Goal: Task Accomplishment & Management: Use online tool/utility

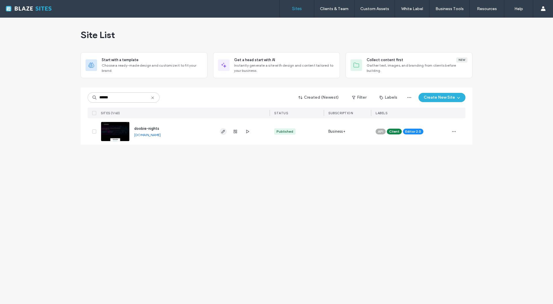
type input "******"
click at [224, 130] on use "button" at bounding box center [223, 131] width 3 height 3
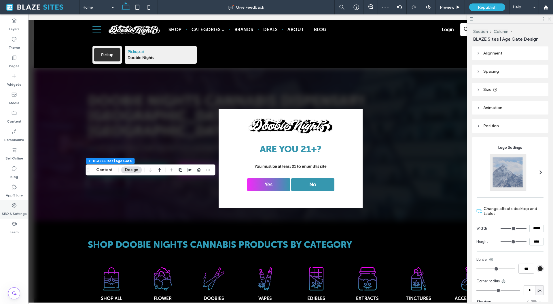
click at [14, 208] on icon at bounding box center [14, 205] width 6 height 6
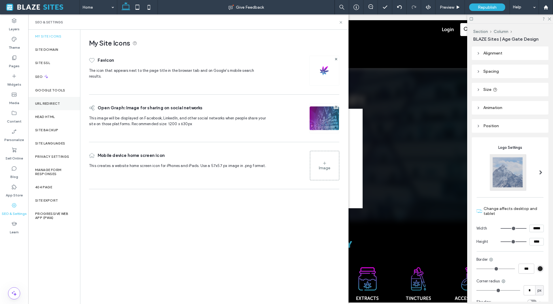
click at [47, 105] on label "URL Redirect" at bounding box center [47, 103] width 25 height 4
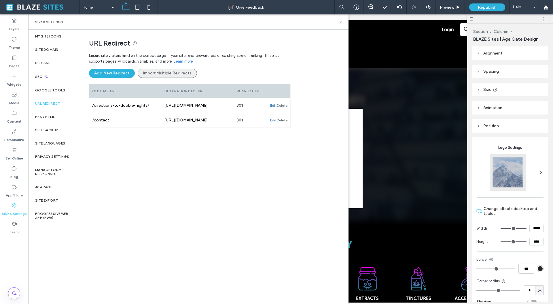
click at [185, 72] on button "Import Multiple Redirects" at bounding box center [167, 73] width 59 height 9
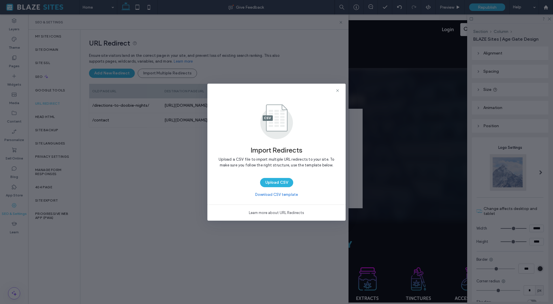
click at [283, 213] on link "Learn more about URL Redirects" at bounding box center [276, 213] width 55 height 6
click at [278, 180] on button "Upload CSV" at bounding box center [276, 182] width 33 height 9
click at [338, 90] on use at bounding box center [337, 90] width 3 height 3
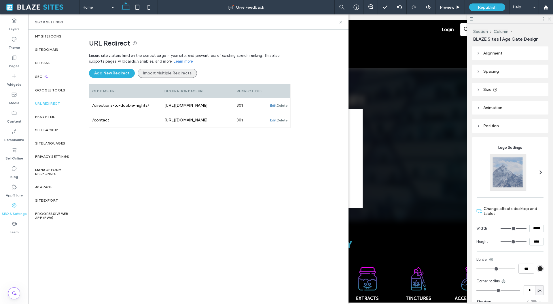
click at [150, 73] on button "Import Multiple Redirects" at bounding box center [167, 73] width 59 height 9
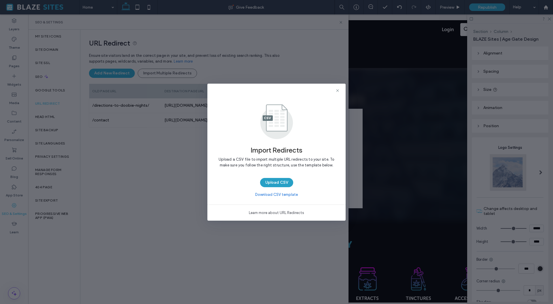
click at [268, 181] on button "Upload CSV" at bounding box center [276, 182] width 33 height 9
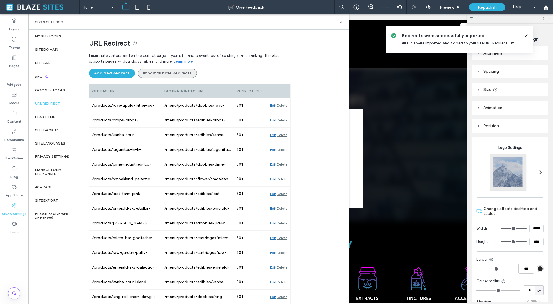
click at [150, 73] on button "Import Multiple Redirects" at bounding box center [167, 73] width 59 height 9
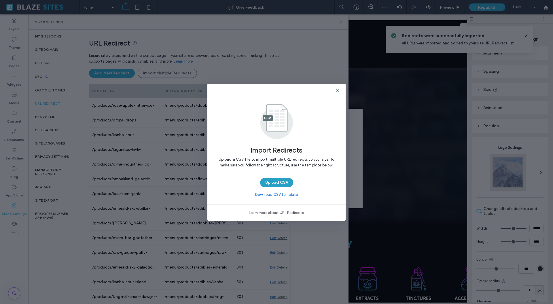
click at [284, 185] on button "Upload CSV" at bounding box center [276, 182] width 33 height 9
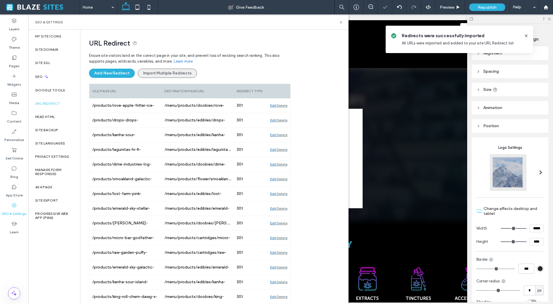
click at [176, 74] on button "Import Multiple Redirects" at bounding box center [167, 73] width 59 height 9
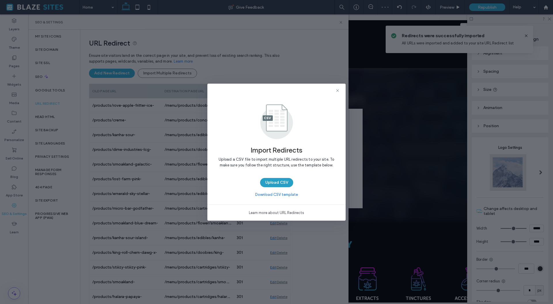
click at [280, 181] on button "Upload CSV" at bounding box center [276, 182] width 33 height 9
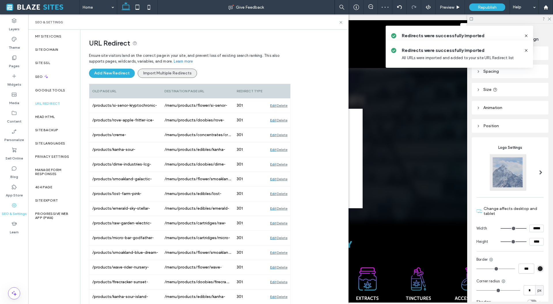
click at [167, 73] on button "Import Multiple Redirects" at bounding box center [167, 73] width 59 height 9
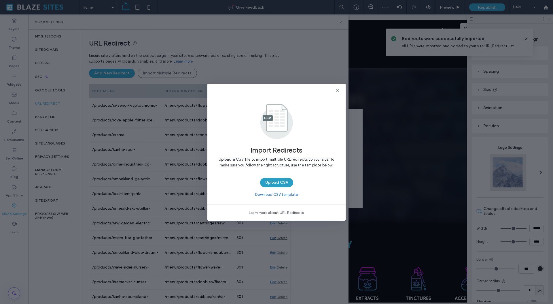
click at [279, 182] on button "Upload CSV" at bounding box center [276, 182] width 33 height 9
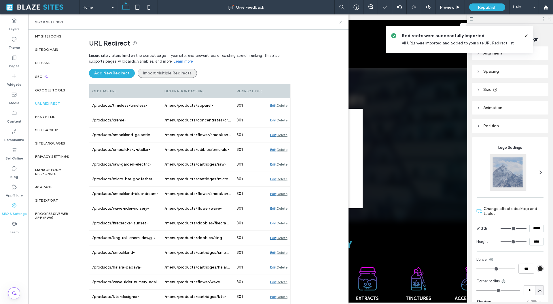
click at [175, 75] on button "Import Multiple Redirects" at bounding box center [167, 73] width 59 height 9
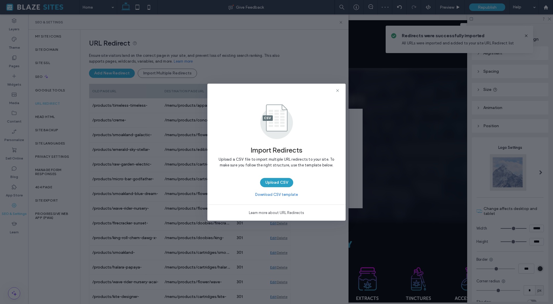
click at [278, 181] on button "Upload CSV" at bounding box center [276, 182] width 33 height 9
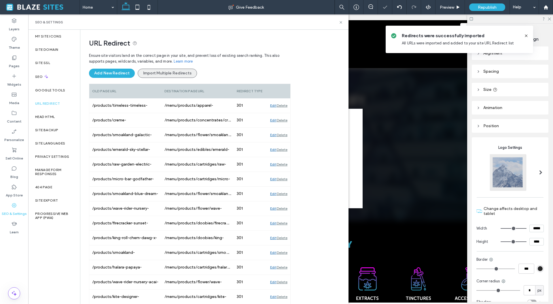
click at [146, 74] on button "Import Multiple Redirects" at bounding box center [167, 73] width 59 height 9
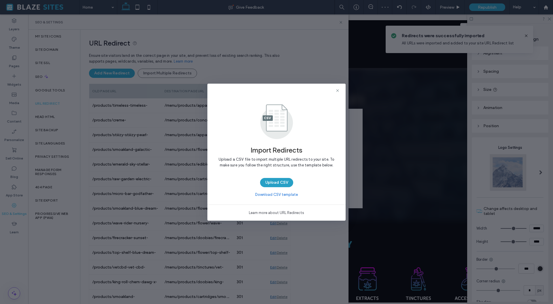
click at [282, 180] on button "Upload CSV" at bounding box center [276, 182] width 33 height 9
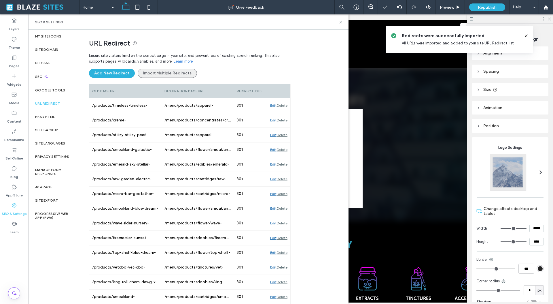
click at [162, 71] on button "Import Multiple Redirects" at bounding box center [167, 73] width 59 height 9
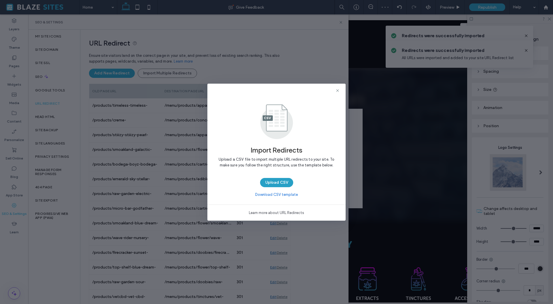
click at [265, 183] on button "Upload CSV" at bounding box center [276, 182] width 33 height 9
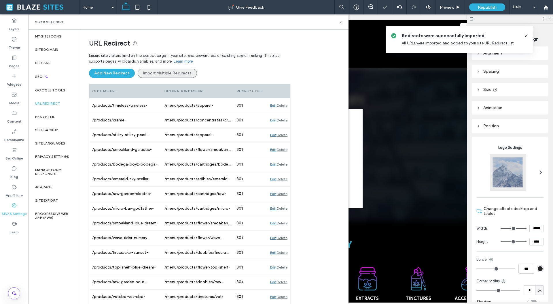
click at [167, 73] on button "Import Multiple Redirects" at bounding box center [167, 73] width 59 height 9
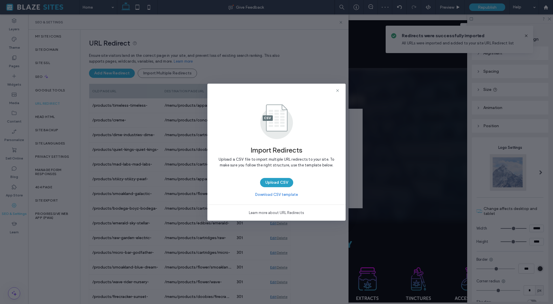
click at [268, 182] on button "Upload CSV" at bounding box center [276, 182] width 33 height 9
